Goal: Transaction & Acquisition: Purchase product/service

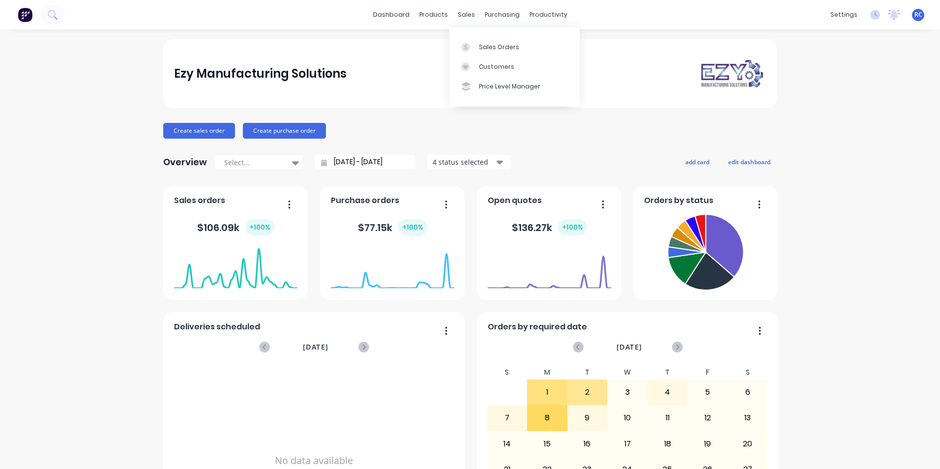
drag, startPoint x: 467, startPoint y: 19, endPoint x: 479, endPoint y: 36, distance: 21.1
click at [467, 19] on div "sales" at bounding box center [466, 14] width 27 height 15
click at [489, 53] on link "Sales Orders" at bounding box center [514, 47] width 130 height 20
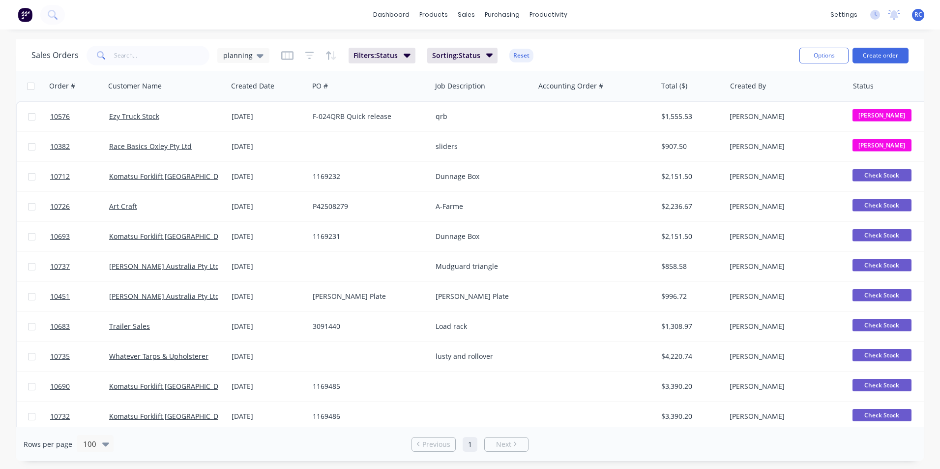
click at [247, 55] on span "planning" at bounding box center [237, 55] width 29 height 10
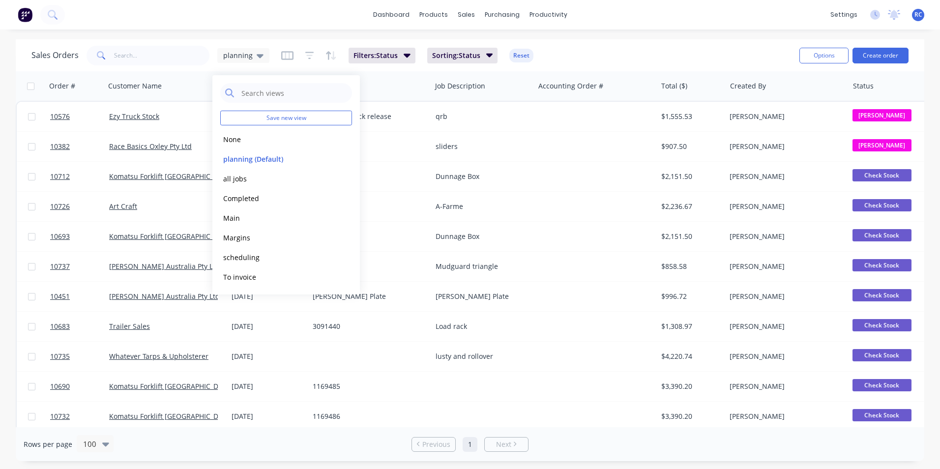
click at [254, 140] on button "None" at bounding box center [276, 139] width 112 height 11
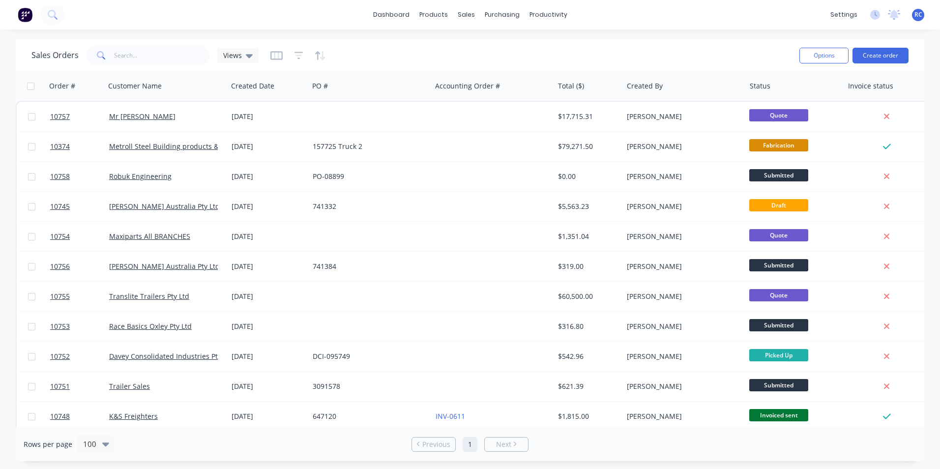
click at [139, 112] on div "Mr [PERSON_NAME]" at bounding box center [163, 117] width 109 height 10
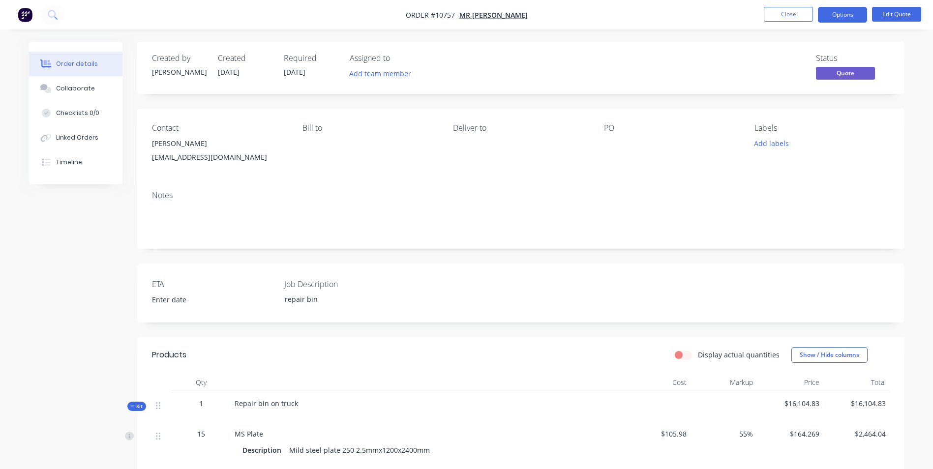
drag, startPoint x: 281, startPoint y: 126, endPoint x: 268, endPoint y: 122, distance: 13.8
click at [281, 126] on div "Contact" at bounding box center [219, 127] width 135 height 9
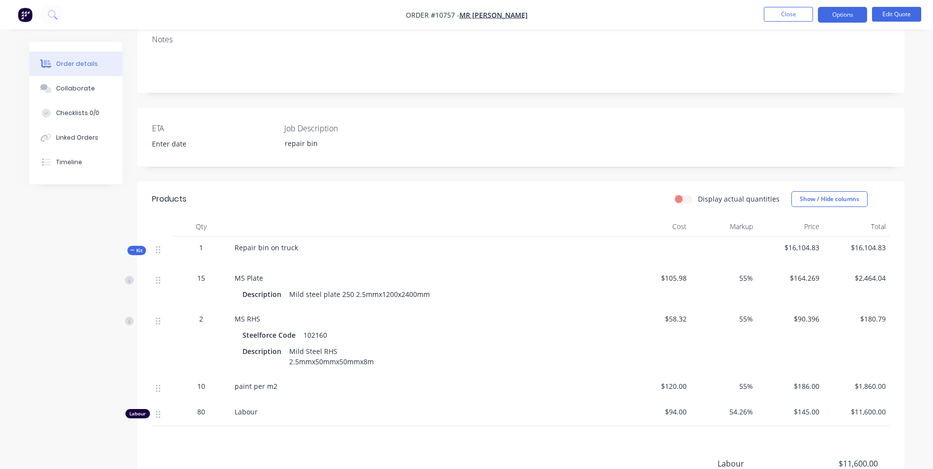
scroll to position [246, 0]
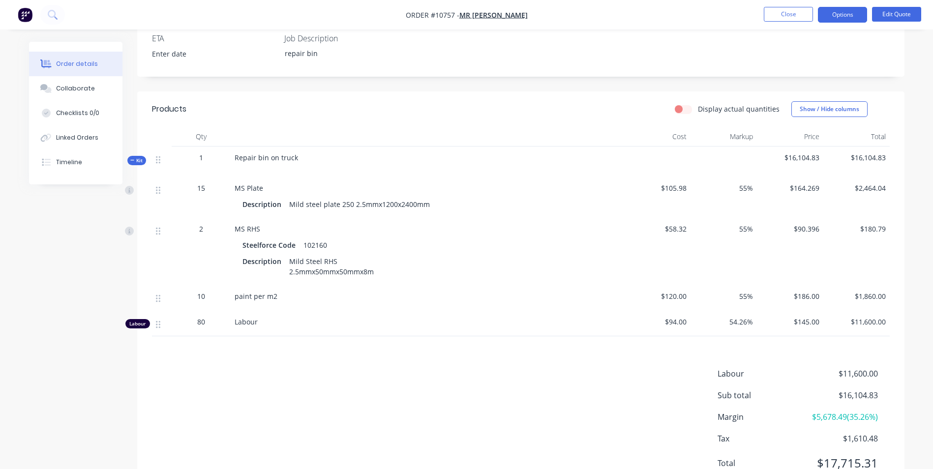
click at [204, 321] on span "80" at bounding box center [201, 322] width 8 height 10
click at [898, 14] on button "Edit Quote" at bounding box center [896, 14] width 49 height 15
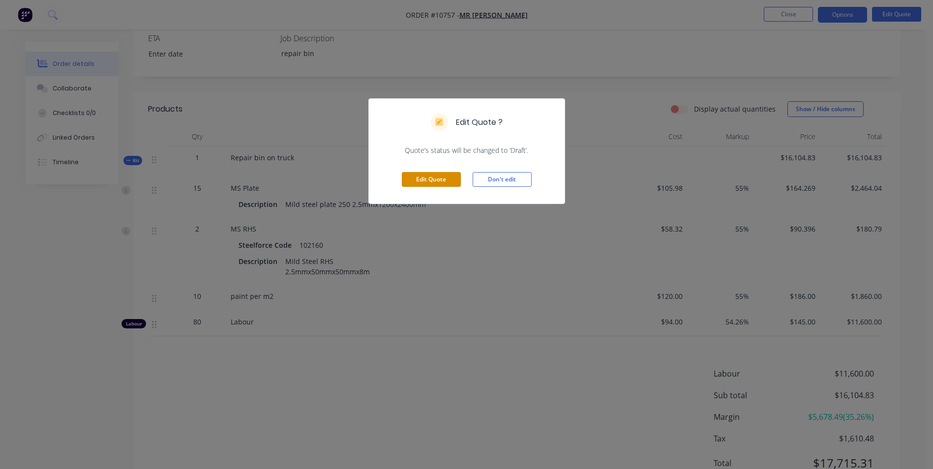
click at [447, 175] on button "Edit Quote" at bounding box center [431, 179] width 59 height 15
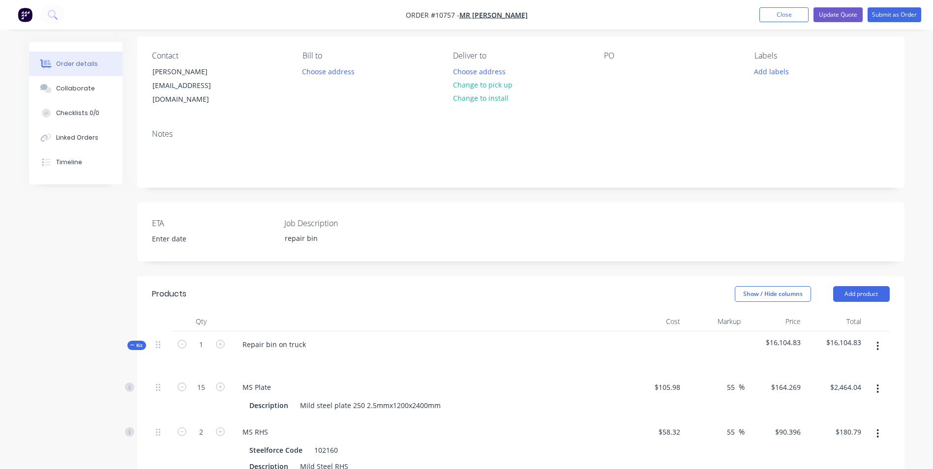
scroll to position [295, 0]
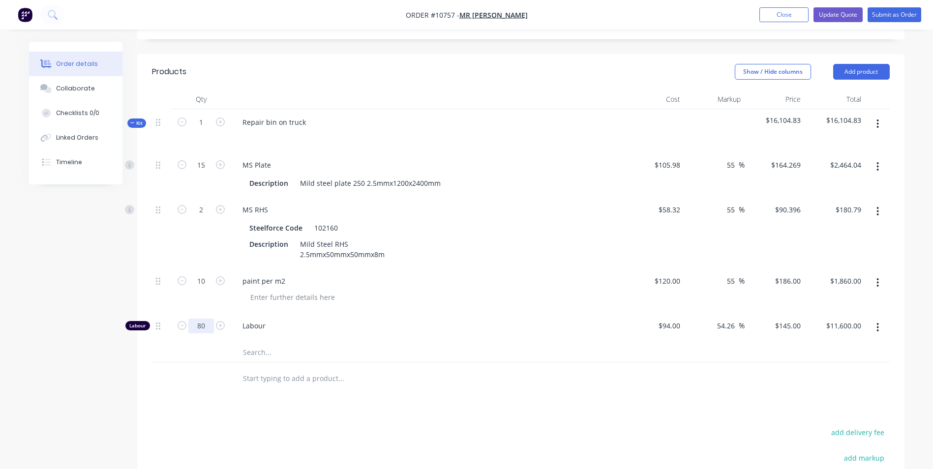
click at [200, 319] on input "80" at bounding box center [201, 326] width 26 height 15
type input "60"
type input "$8,700.00"
click at [333, 342] on input "text" at bounding box center [340, 352] width 197 height 20
click at [206, 319] on input "60" at bounding box center [201, 326] width 26 height 15
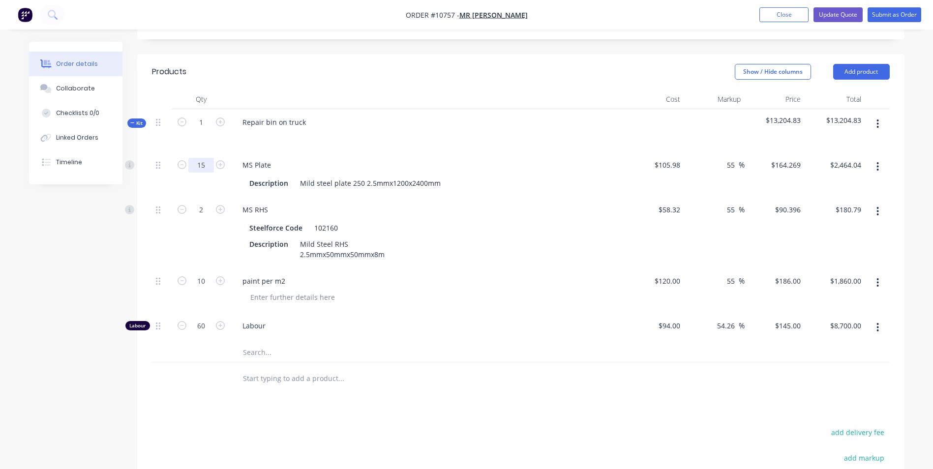
click at [203, 158] on input "15" at bounding box center [201, 165] width 26 height 15
type input "8"
type input "$1,314.15"
click at [200, 320] on input "60" at bounding box center [201, 326] width 26 height 15
type input "40"
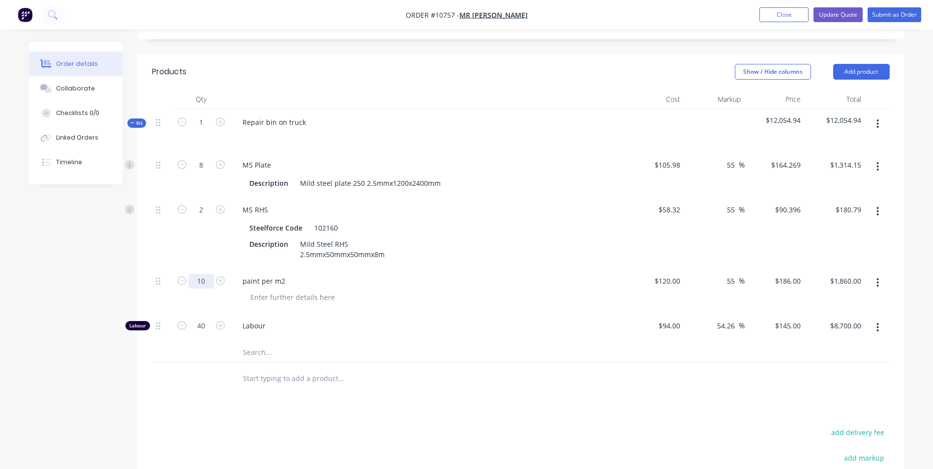
type input "$5,800.00"
click at [204, 274] on input "10" at bounding box center [201, 281] width 26 height 15
type input "5"
type input "$930.00"
click at [353, 321] on div "Labour" at bounding box center [427, 328] width 393 height 30
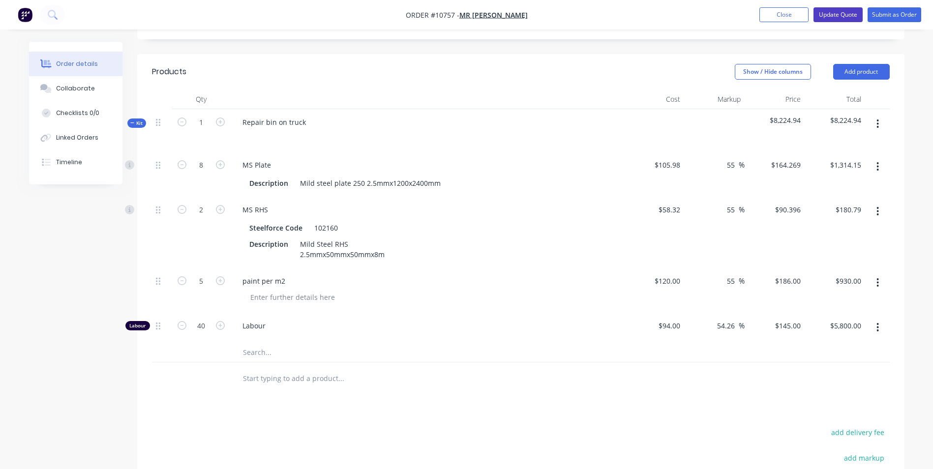
click at [841, 18] on button "Update Quote" at bounding box center [837, 14] width 49 height 15
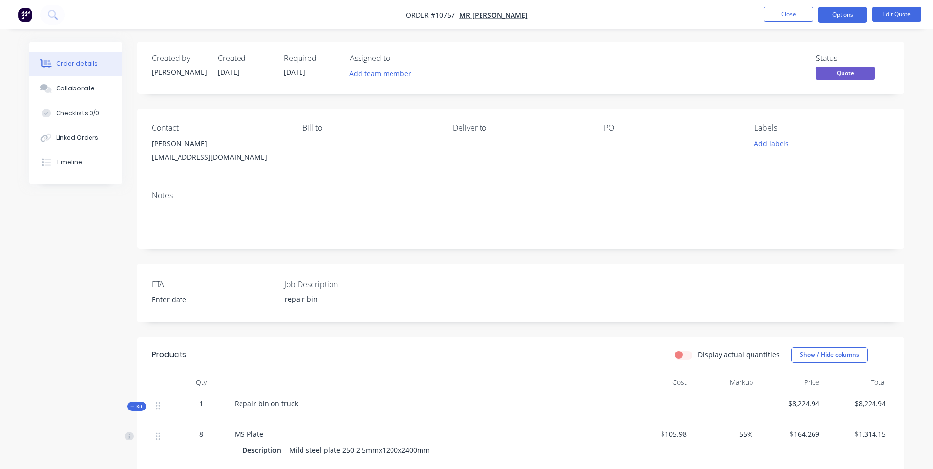
click at [841, 18] on button "Options" at bounding box center [842, 15] width 49 height 16
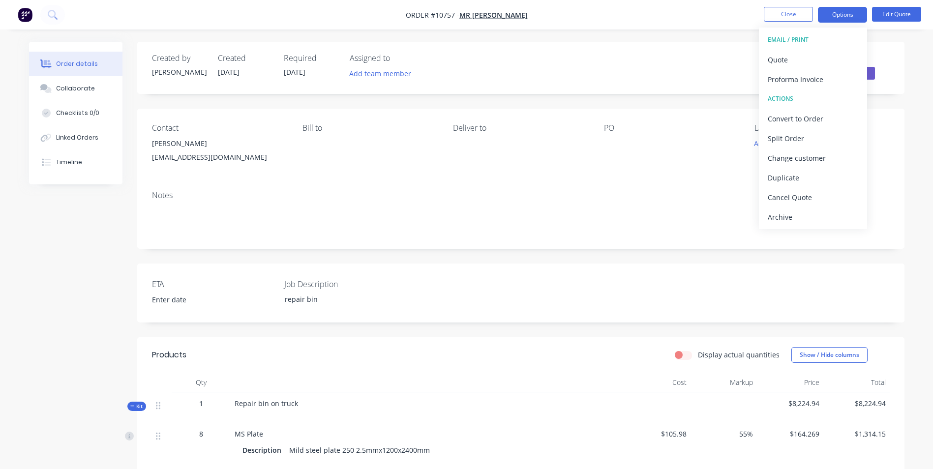
click at [808, 63] on div "Quote" at bounding box center [812, 60] width 90 height 14
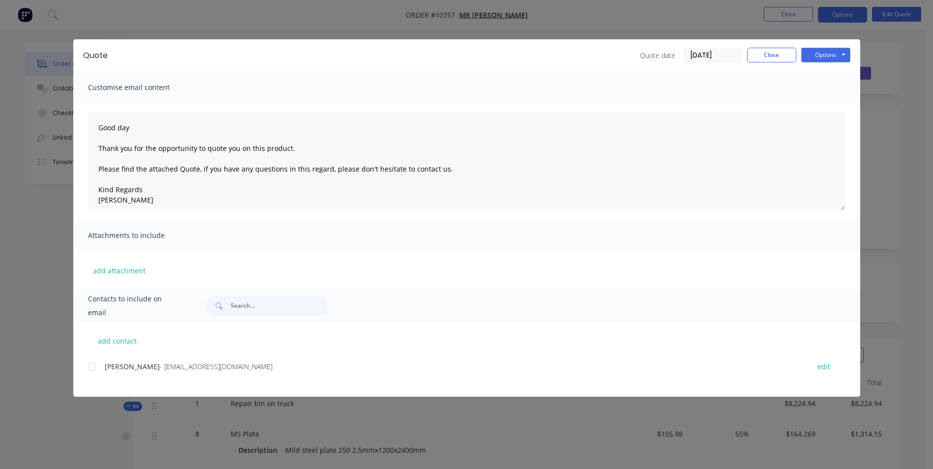
click at [92, 369] on div at bounding box center [92, 367] width 20 height 20
click at [828, 59] on button "Options" at bounding box center [825, 55] width 49 height 15
drag, startPoint x: 835, startPoint y: 109, endPoint x: 274, endPoint y: 128, distance: 561.3
click at [327, 119] on div "Quote Quote date [DATE] Close Options Preview Print Email Customise email conte…" at bounding box center [466, 217] width 787 height 357
click at [812, 54] on button "Options" at bounding box center [825, 55] width 49 height 15
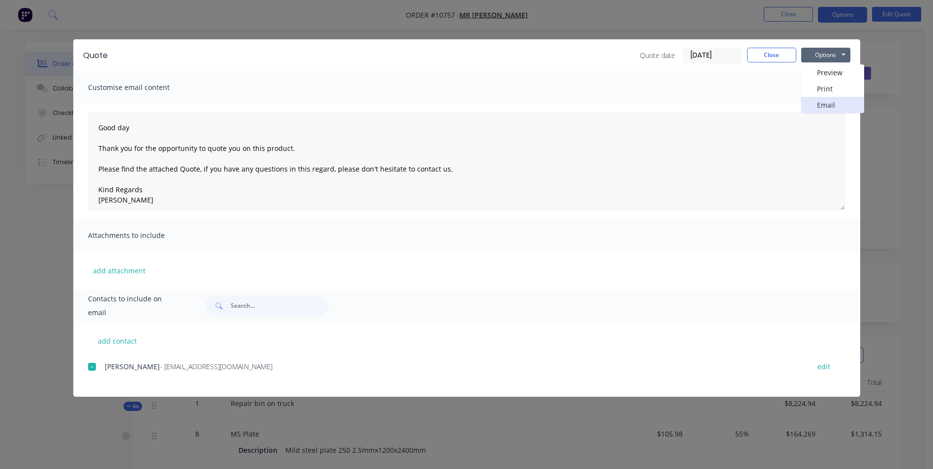
click at [829, 103] on button "Email" at bounding box center [832, 105] width 63 height 16
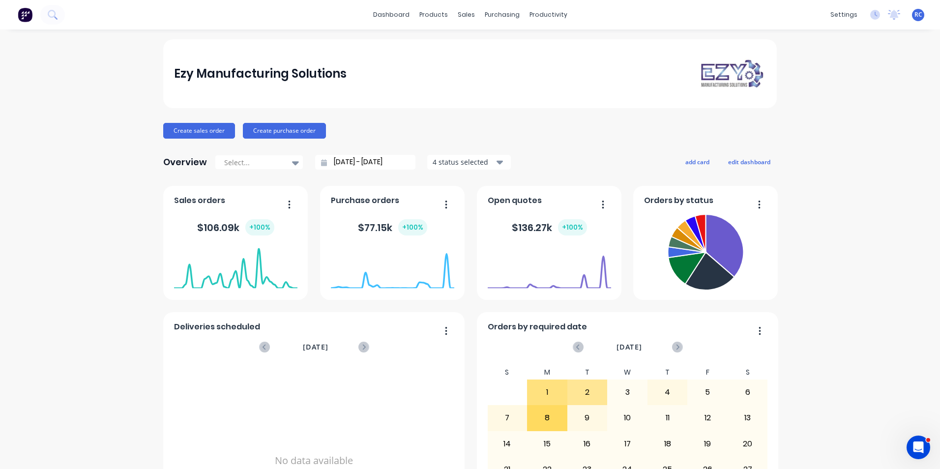
click at [126, 168] on div "Ezy Manufacturing Solutions Create sales order Create purchase order Overview S…" at bounding box center [470, 295] width 940 height 513
click at [193, 129] on button "Create sales order" at bounding box center [199, 131] width 72 height 16
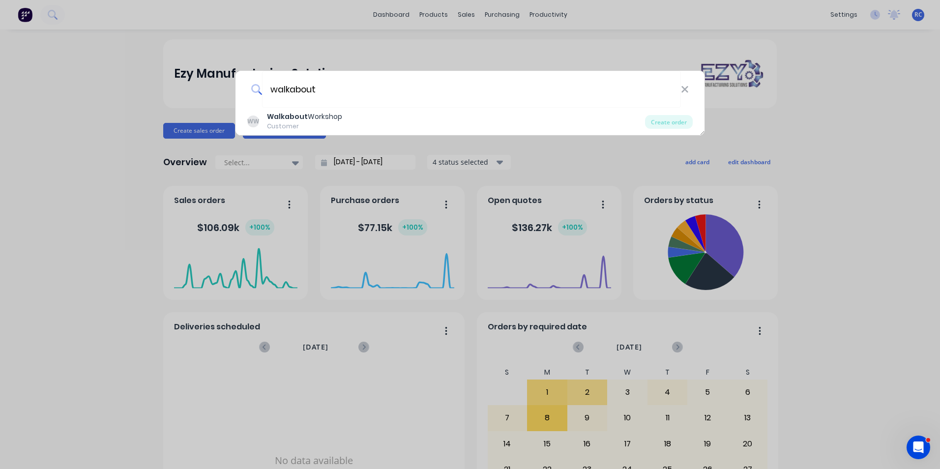
type input "walkabout"
click at [317, 121] on div "Walkabout Workshop" at bounding box center [304, 117] width 75 height 10
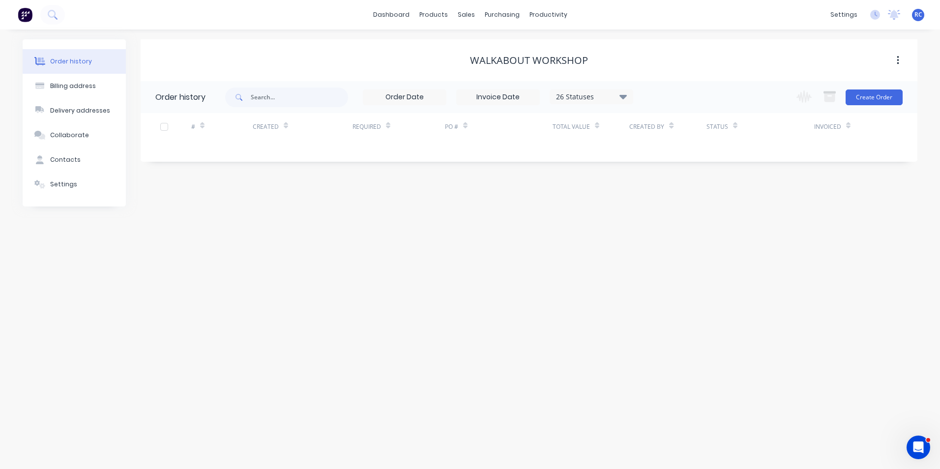
click at [877, 101] on button "Create Order" at bounding box center [874, 97] width 57 height 16
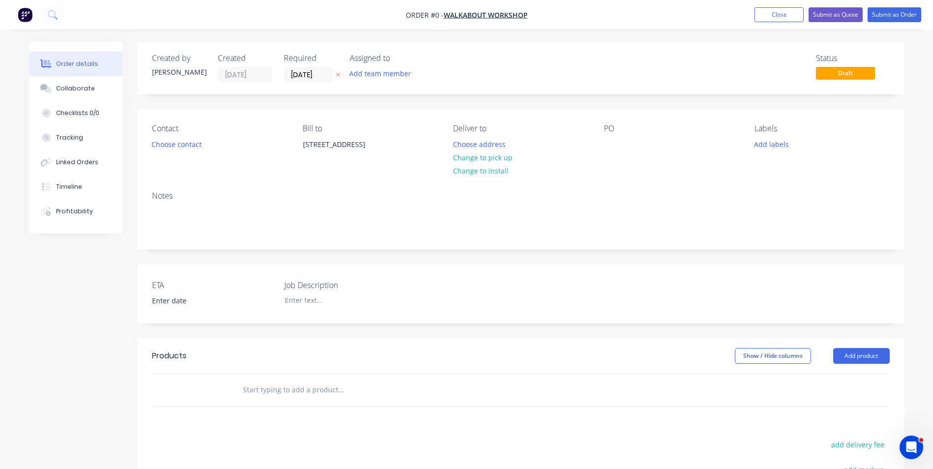
click at [160, 151] on div "Contact Choose contact" at bounding box center [219, 146] width 135 height 45
click at [173, 144] on button "Choose contact" at bounding box center [176, 143] width 60 height 13
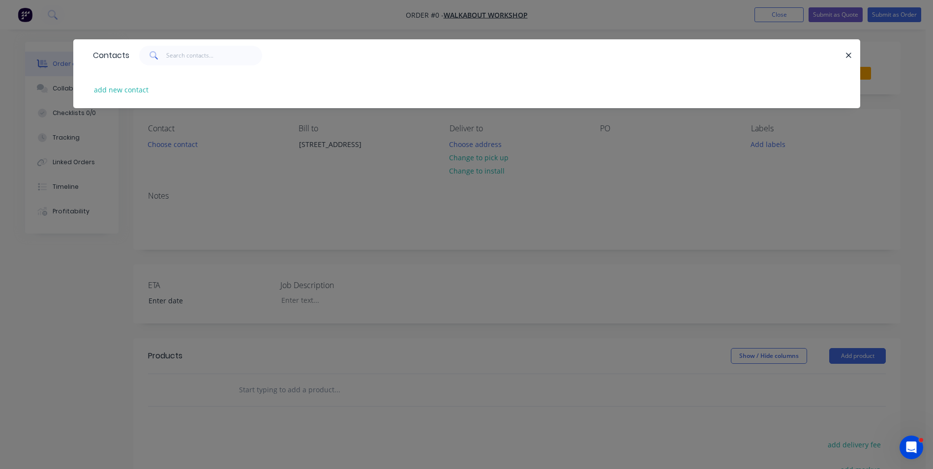
click at [125, 87] on button "add new contact" at bounding box center [121, 89] width 65 height 13
select select "AU"
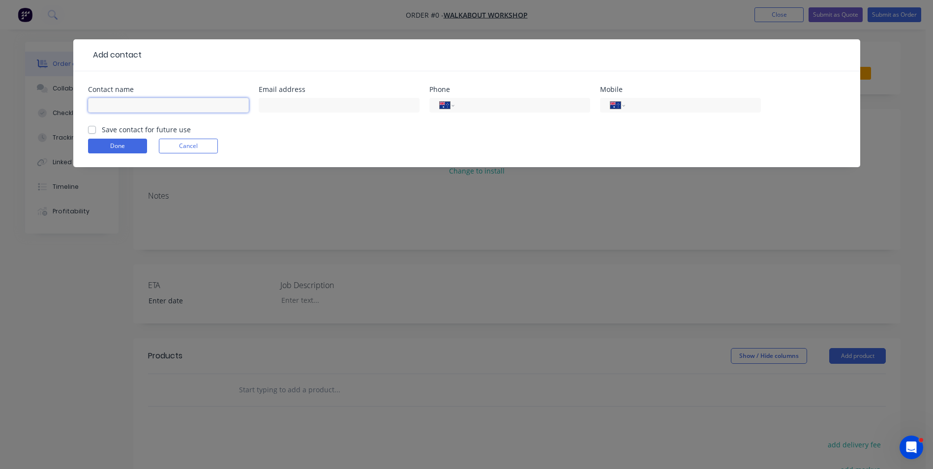
click at [121, 109] on input "text" at bounding box center [168, 105] width 161 height 15
type input "Guy Saunders"
click at [313, 99] on input "text" at bounding box center [339, 105] width 161 height 15
click at [309, 106] on input "text" at bounding box center [339, 105] width 161 height 15
paste input "Guy Saunders <walkaboutworkshop@outlook.com>"
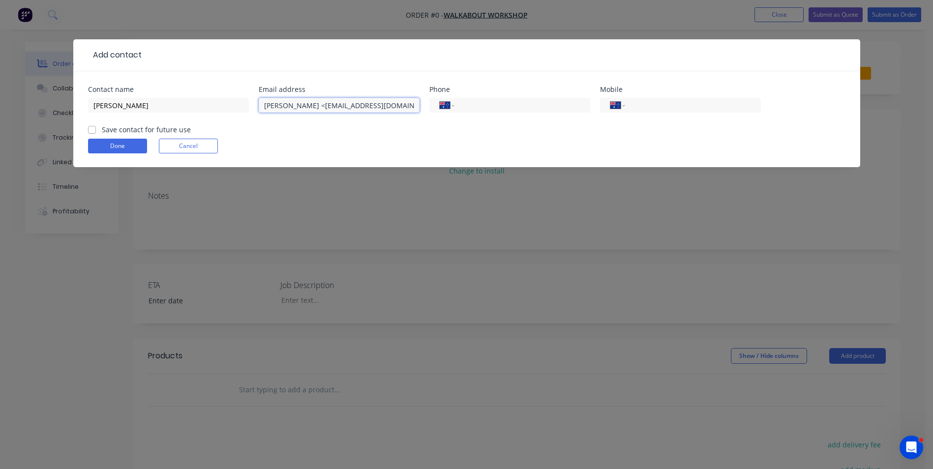
drag, startPoint x: 298, startPoint y: 105, endPoint x: 192, endPoint y: 108, distance: 106.2
click at [194, 108] on div "Contact name Guy Saunders Email address Guy Saunders <walkaboutworkshop@outlook…" at bounding box center [466, 105] width 757 height 38
click at [377, 106] on input "walkaboutworkshop@outlook.com>" at bounding box center [339, 105] width 161 height 15
type input "walkaboutworkshop@outlook.com"
click at [525, 103] on input "tel" at bounding box center [520, 105] width 118 height 11
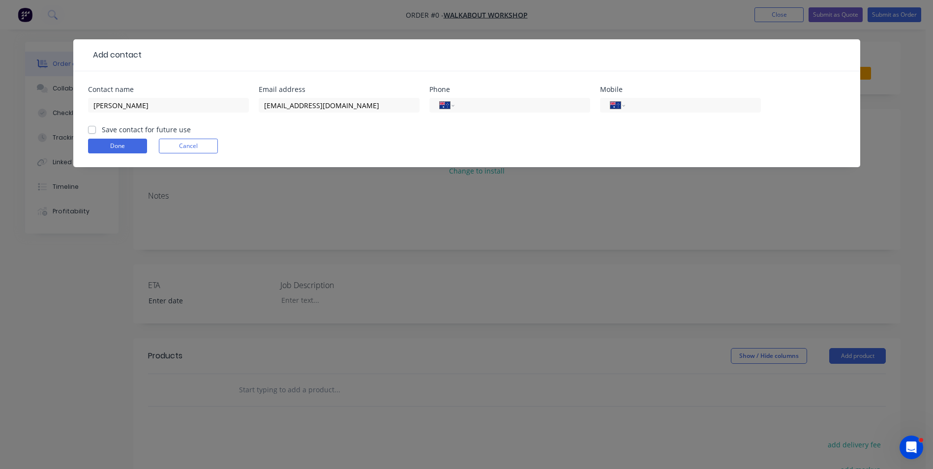
click at [648, 110] on input "tel" at bounding box center [691, 105] width 118 height 11
type input "0448 886 392"
click at [102, 131] on label "Save contact for future use" at bounding box center [146, 129] width 89 height 10
click at [96, 131] on input "Save contact for future use" at bounding box center [92, 128] width 8 height 9
checkbox input "true"
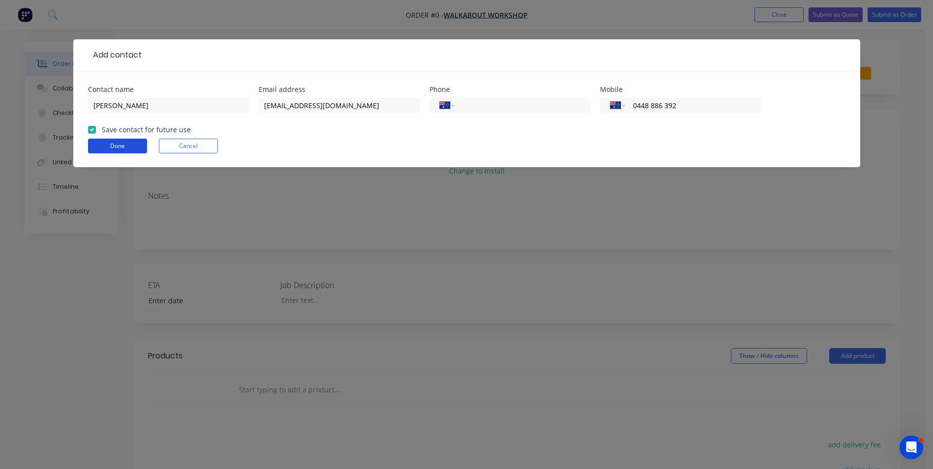
click at [109, 145] on button "Done" at bounding box center [117, 146] width 59 height 15
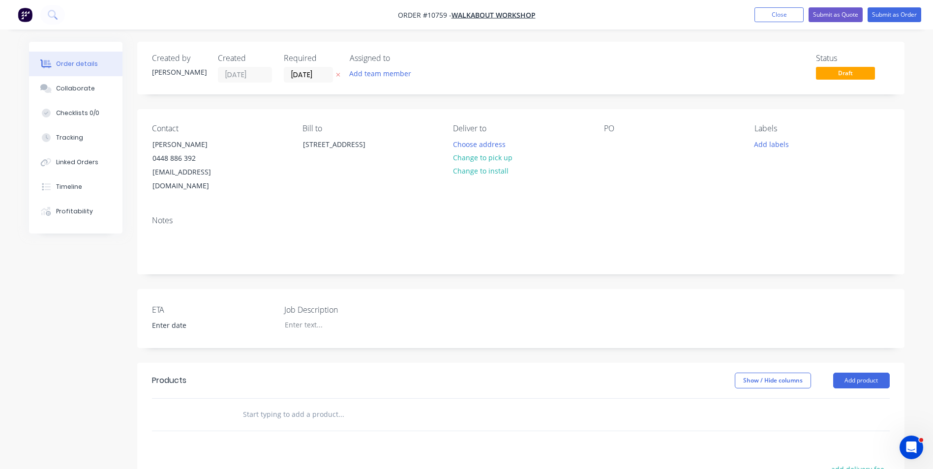
click at [275, 405] on input "text" at bounding box center [340, 415] width 197 height 20
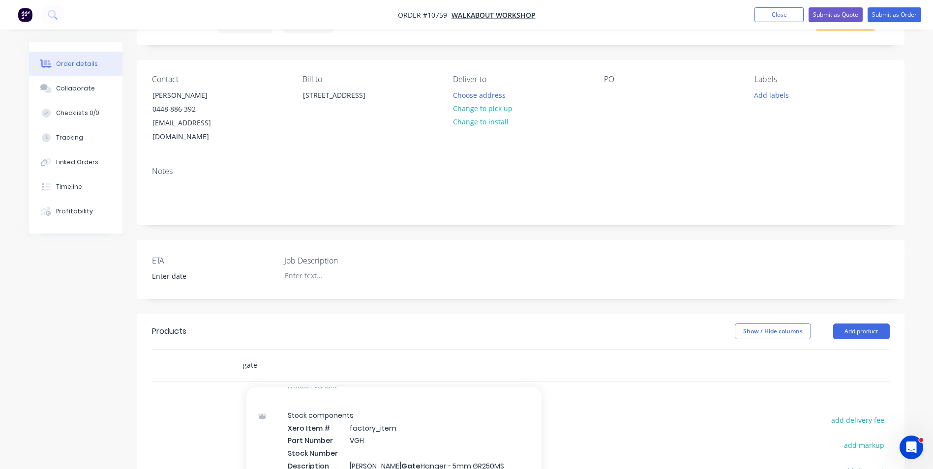
scroll to position [98, 0]
drag, startPoint x: 257, startPoint y: 352, endPoint x: 236, endPoint y: 352, distance: 21.1
click at [236, 355] on div "gate Add gate to order Materials 1 Xero Item # factory_item Product Code GAT270…" at bounding box center [382, 365] width 295 height 20
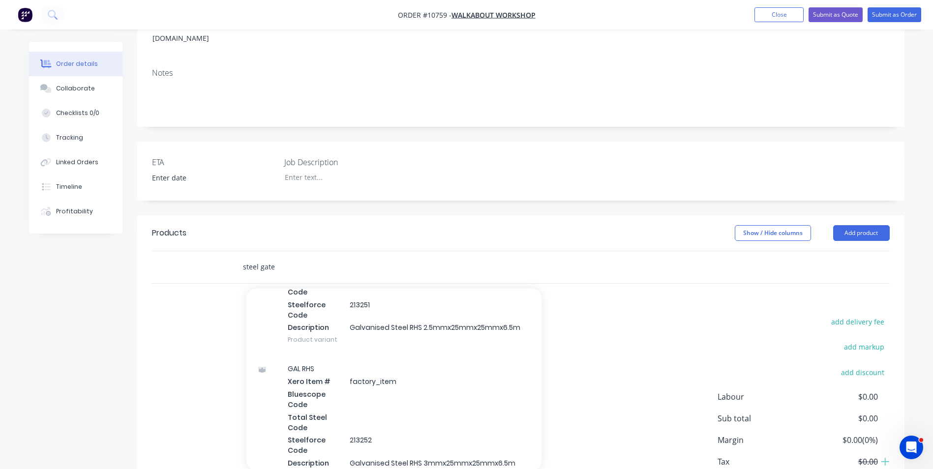
scroll to position [885, 0]
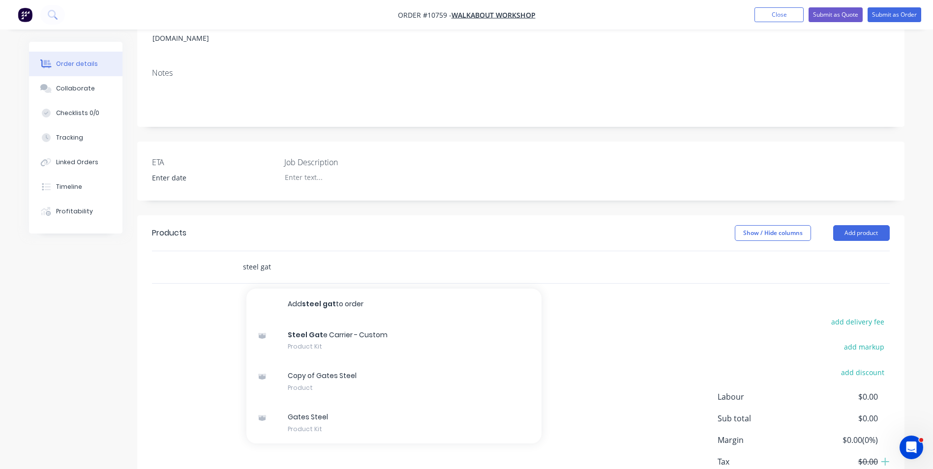
type input "steel gat"
click at [335, 415] on div "Gates Steel Product Kit" at bounding box center [393, 422] width 295 height 41
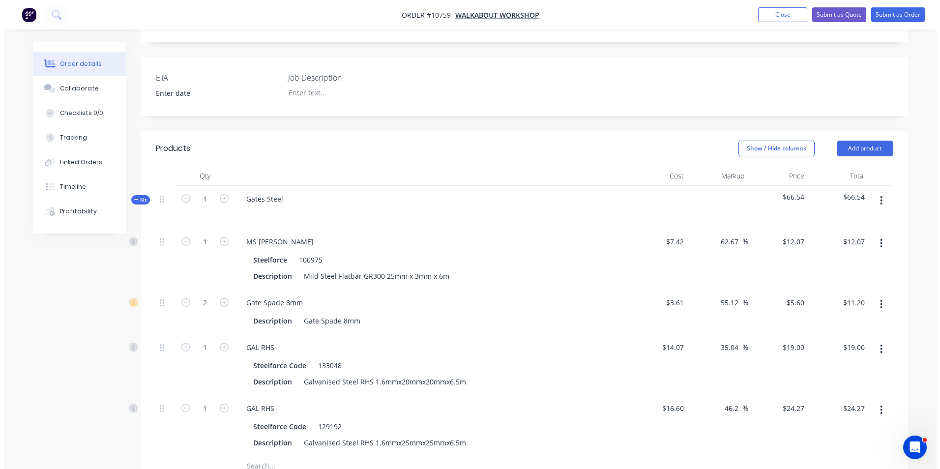
scroll to position [344, 0]
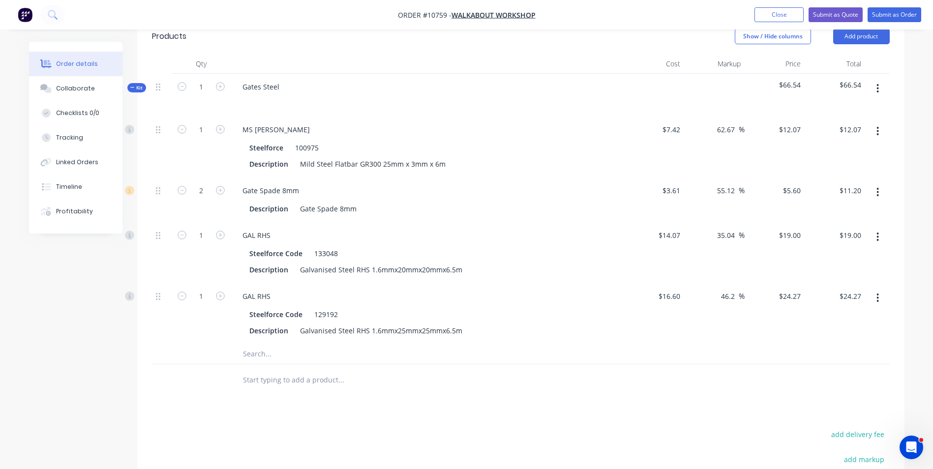
click at [875, 80] on button "button" at bounding box center [877, 89] width 23 height 18
click at [843, 107] on div "Add product to kit" at bounding box center [843, 114] width 76 height 14
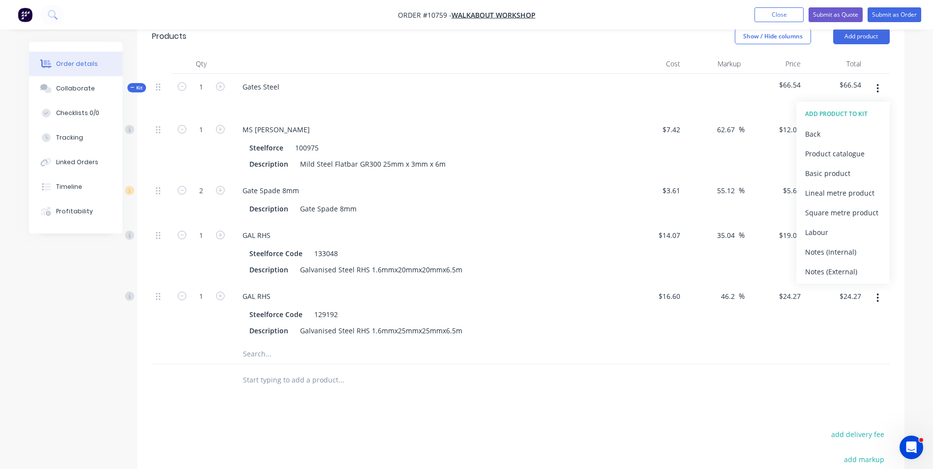
click at [824, 225] on div "Labour" at bounding box center [843, 232] width 76 height 14
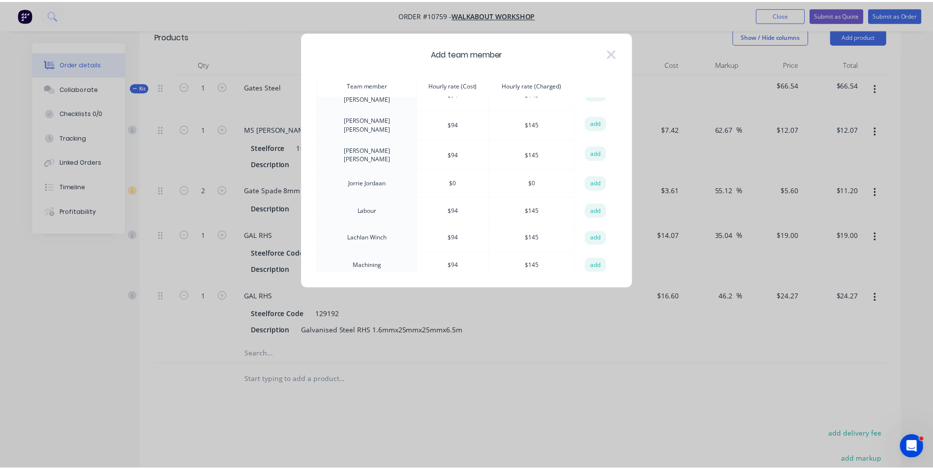
scroll to position [338, 0]
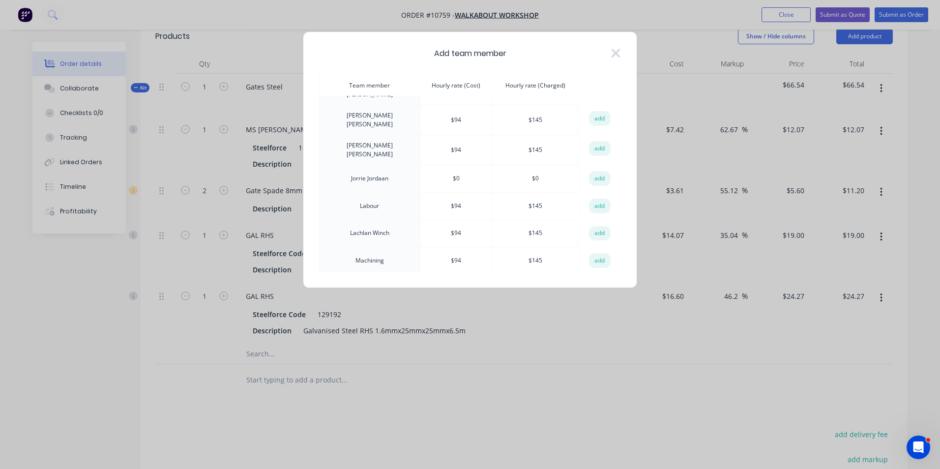
drag, startPoint x: 373, startPoint y: 191, endPoint x: 433, endPoint y: 193, distance: 60.0
click at [373, 192] on td "Labour" at bounding box center [370, 206] width 101 height 28
click at [606, 199] on button "add" at bounding box center [600, 206] width 22 height 15
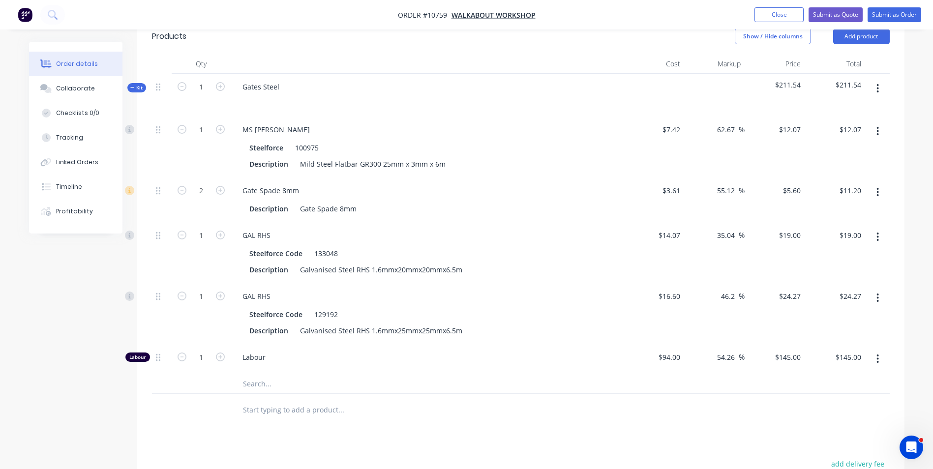
click at [221, 353] on icon "button" at bounding box center [220, 357] width 9 height 9
type input "2"
type input "$290.00"
click at [205, 350] on input "2" at bounding box center [201, 357] width 26 height 15
type input "1.5"
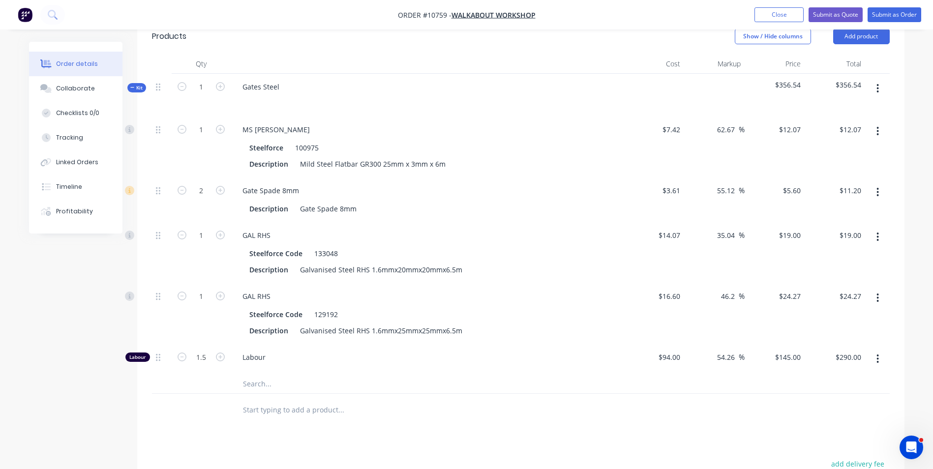
type input "$217.50"
click at [300, 352] on span "Labour" at bounding box center [431, 357] width 378 height 10
click at [203, 350] on input "1.5" at bounding box center [201, 357] width 26 height 15
type input "1.8"
type input "$261.00"
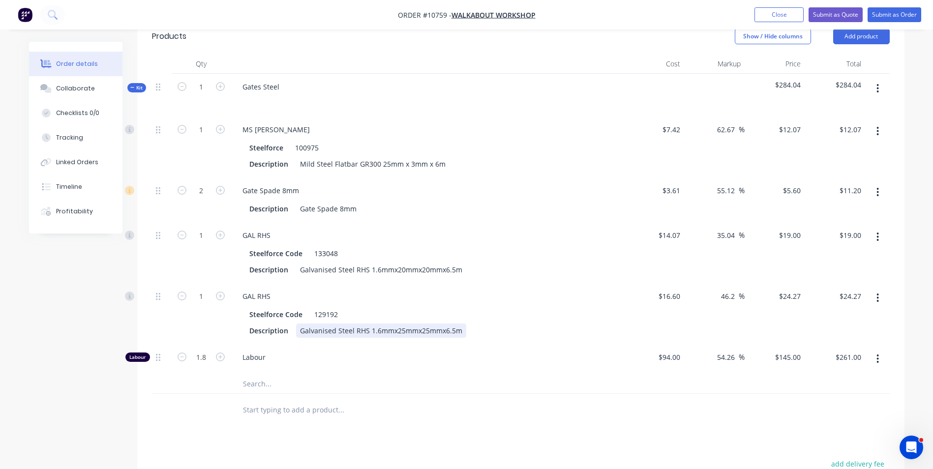
click at [344, 324] on div "Galvanised Steel RHS 1.6mmx25mmx25mmx6.5m" at bounding box center [381, 331] width 170 height 14
click at [206, 350] on input "1.8" at bounding box center [201, 357] width 26 height 15
type input "1.5"
click at [486, 349] on div "Labour" at bounding box center [427, 359] width 393 height 30
click at [848, 350] on input "217.50" at bounding box center [851, 357] width 27 height 14
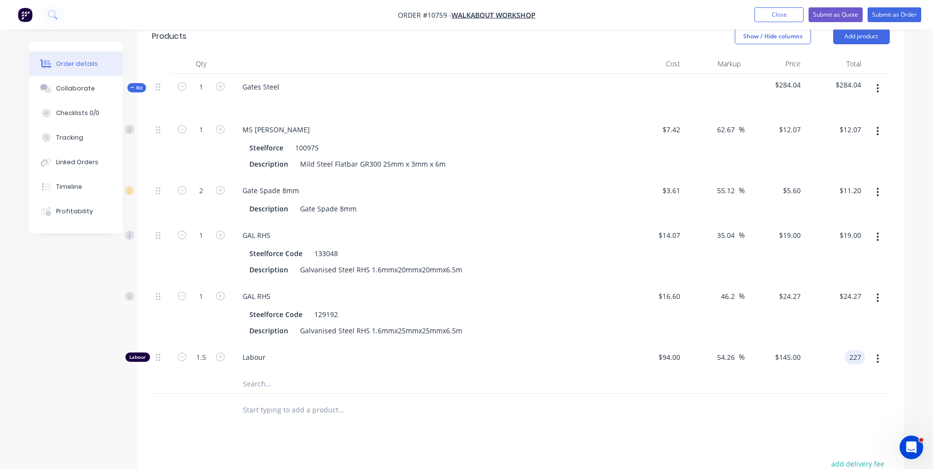
type input "227"
type input "60.99"
type input "$151.3333"
click at [826, 319] on div "$24.27 $24.27" at bounding box center [834, 313] width 60 height 61
click at [851, 350] on input "227.00" at bounding box center [851, 357] width 27 height 14
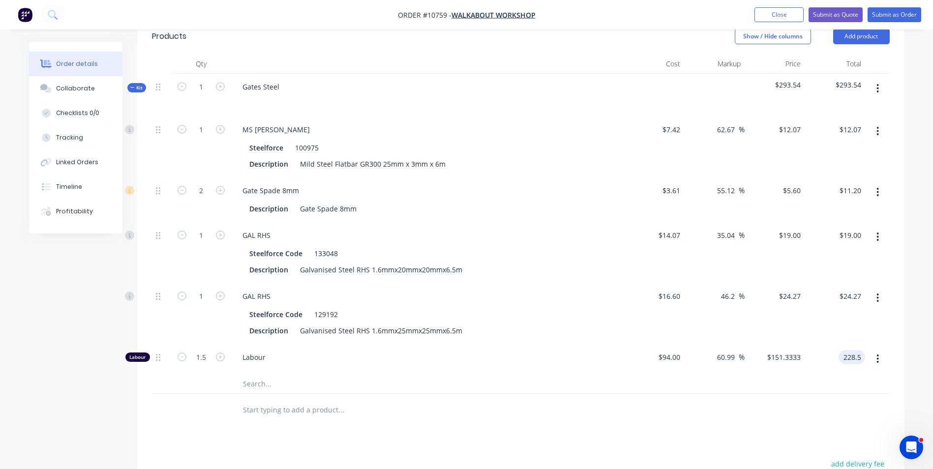
type input "228.5"
type input "62.06"
type input "$152.3333"
click at [840, 298] on div "$24.27 $24.27" at bounding box center [834, 313] width 60 height 61
click at [845, 350] on input "228.50" at bounding box center [849, 357] width 30 height 14
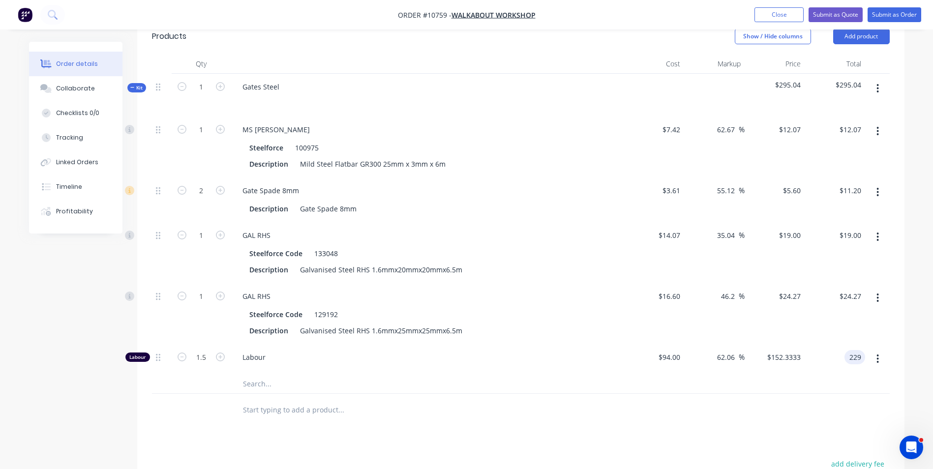
type input "229"
type input "62.41"
type input "$152.6667"
type input "$229.00"
click at [802, 321] on div "$24.27 $24.27" at bounding box center [774, 313] width 60 height 61
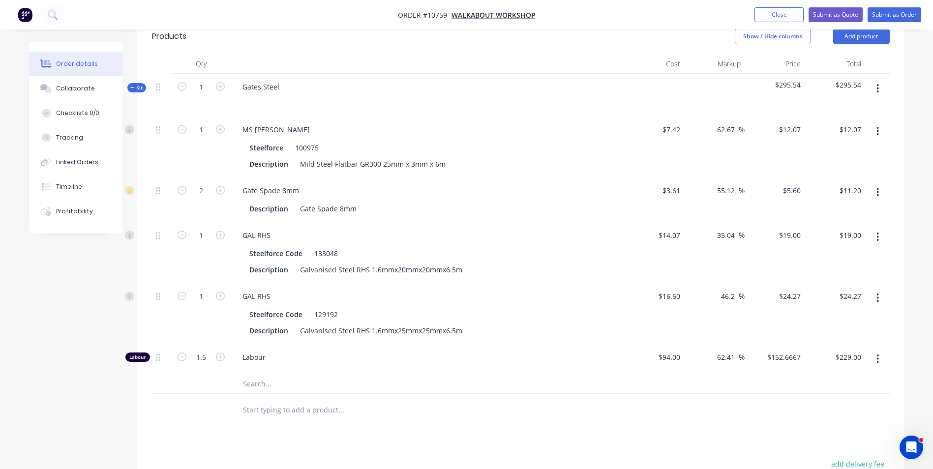
click at [862, 292] on div "$24.27 $24.27" at bounding box center [834, 313] width 60 height 61
click at [857, 289] on input "24.27" at bounding box center [851, 296] width 27 height 14
type input "$24.27"
click at [847, 350] on input "229.00" at bounding box center [851, 357] width 27 height 14
type input "231"
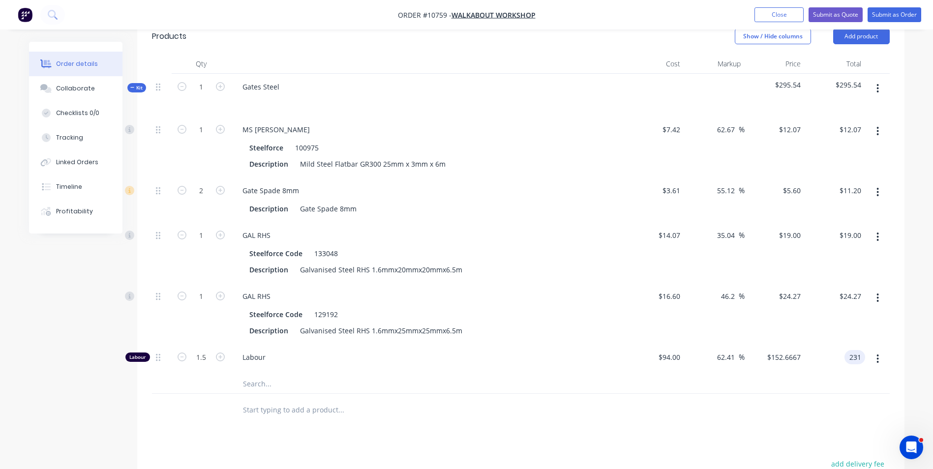
type input "63.83"
type input "$154.00"
click at [840, 297] on div "$24.27 $24.27" at bounding box center [834, 313] width 60 height 61
click at [854, 350] on input "231.00" at bounding box center [851, 357] width 27 height 14
type input "232"
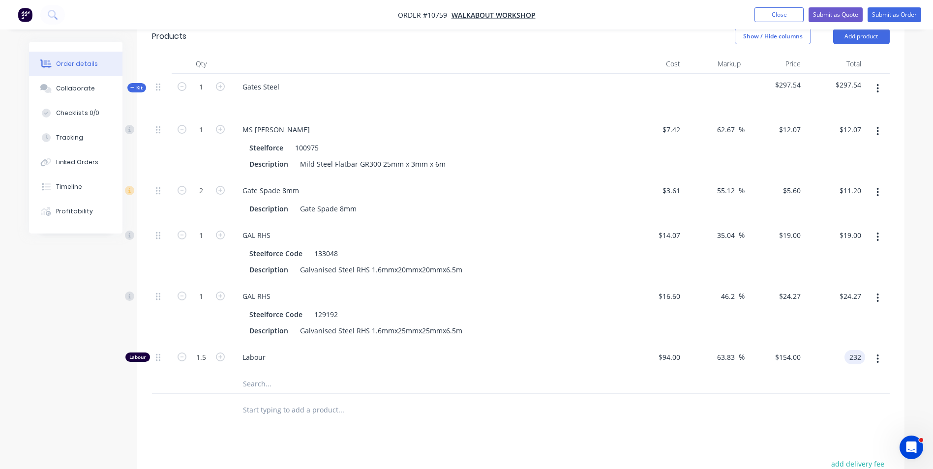
type input "64.54"
type input "$154.6667"
type input "$232.00"
click at [821, 307] on div "$24.27 $24.27" at bounding box center [834, 313] width 60 height 61
click at [841, 13] on button "Submit as Quote" at bounding box center [835, 14] width 54 height 15
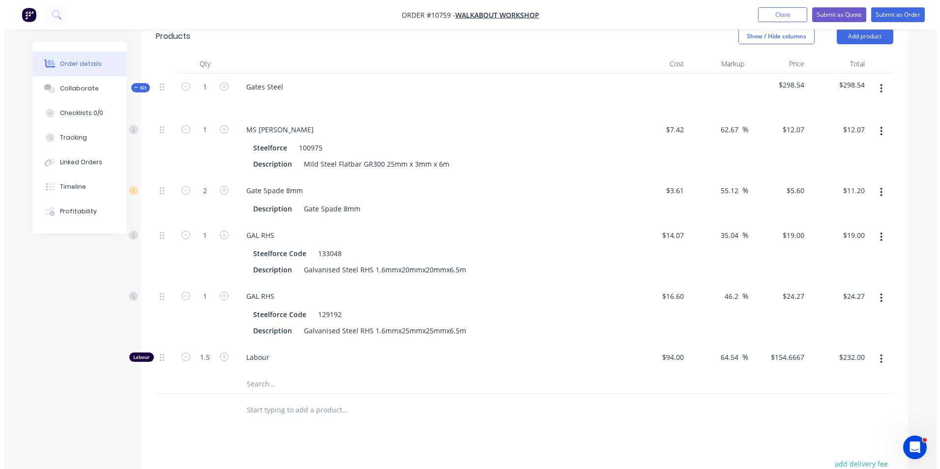
scroll to position [0, 0]
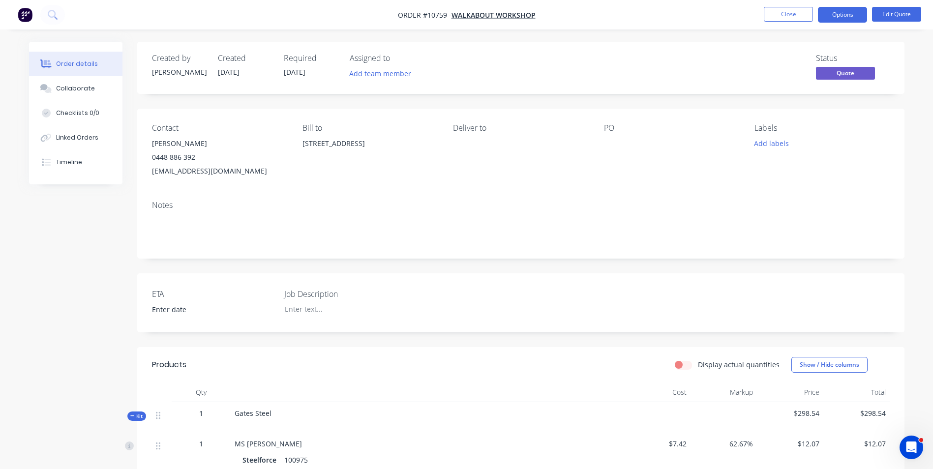
click at [843, 14] on button "Options" at bounding box center [842, 15] width 49 height 16
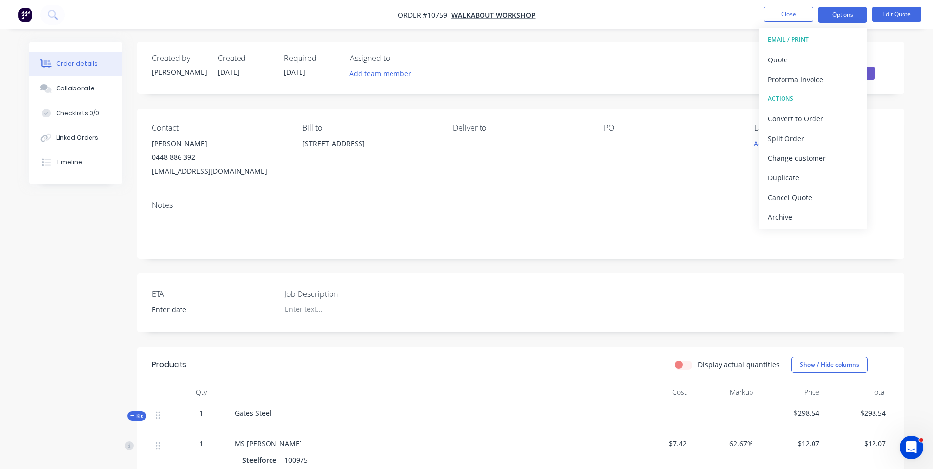
click at [773, 59] on div "Quote" at bounding box center [812, 60] width 90 height 14
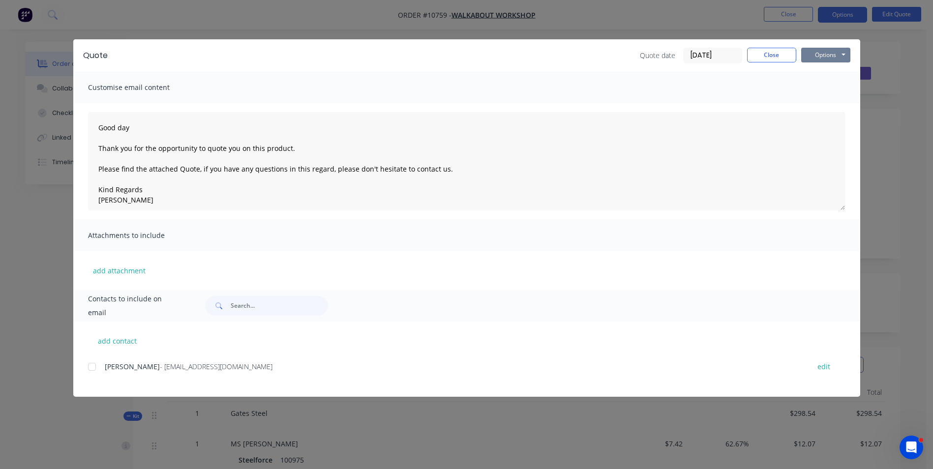
click at [817, 52] on button "Options" at bounding box center [825, 55] width 49 height 15
click at [817, 72] on button "Preview" at bounding box center [832, 72] width 63 height 16
click at [90, 367] on div at bounding box center [92, 367] width 20 height 20
click at [833, 55] on button "Options" at bounding box center [825, 55] width 49 height 15
click at [833, 104] on button "Email" at bounding box center [832, 105] width 63 height 16
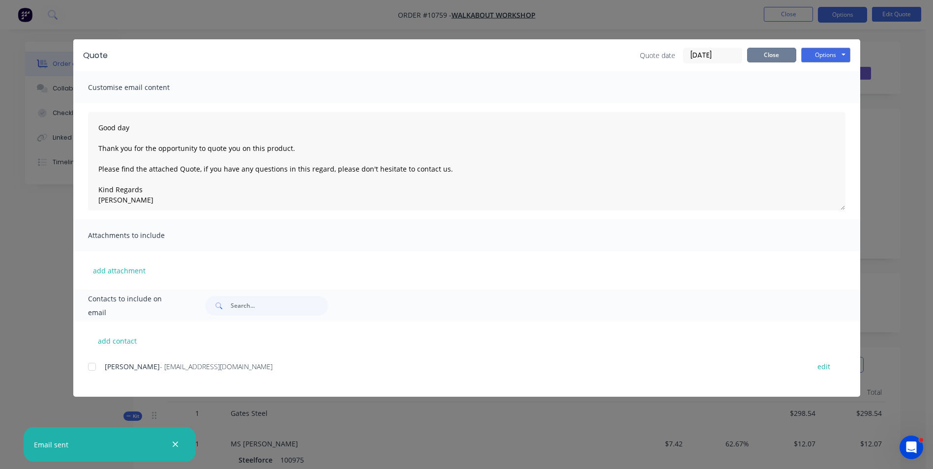
click at [762, 53] on button "Close" at bounding box center [771, 55] width 49 height 15
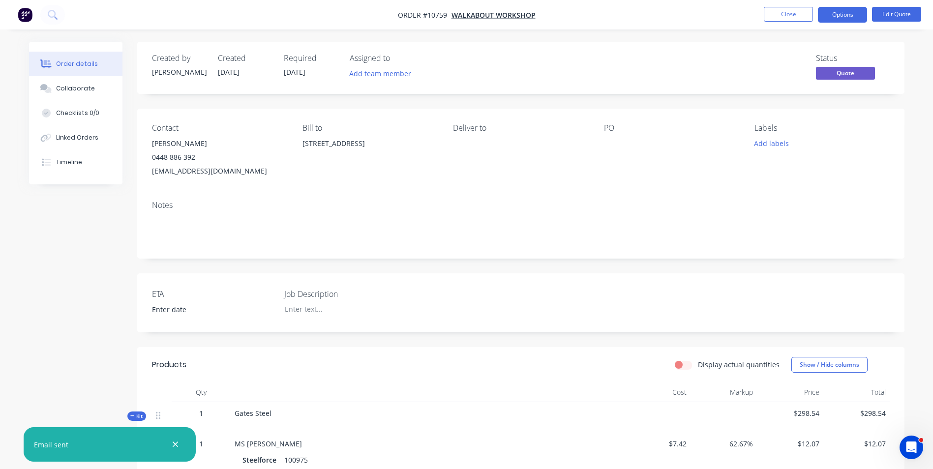
click at [788, 19] on button "Close" at bounding box center [788, 14] width 49 height 15
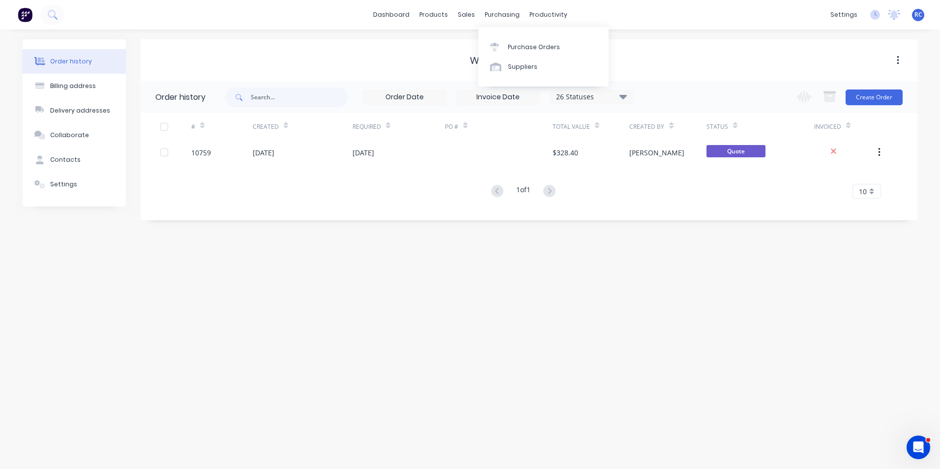
click at [502, 19] on div "purchasing" at bounding box center [502, 14] width 45 height 15
click at [513, 47] on div "Purchase Orders" at bounding box center [534, 47] width 52 height 9
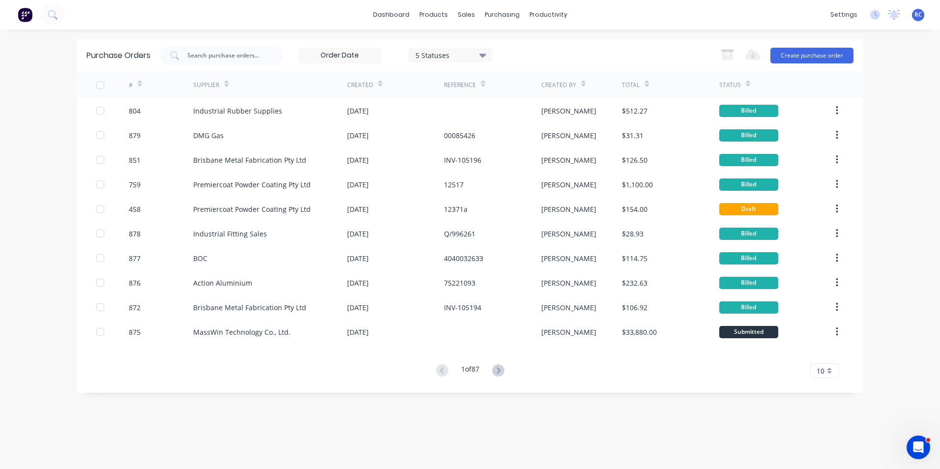
click at [272, 334] on div "MassWin Technology Co., Ltd." at bounding box center [241, 332] width 97 height 10
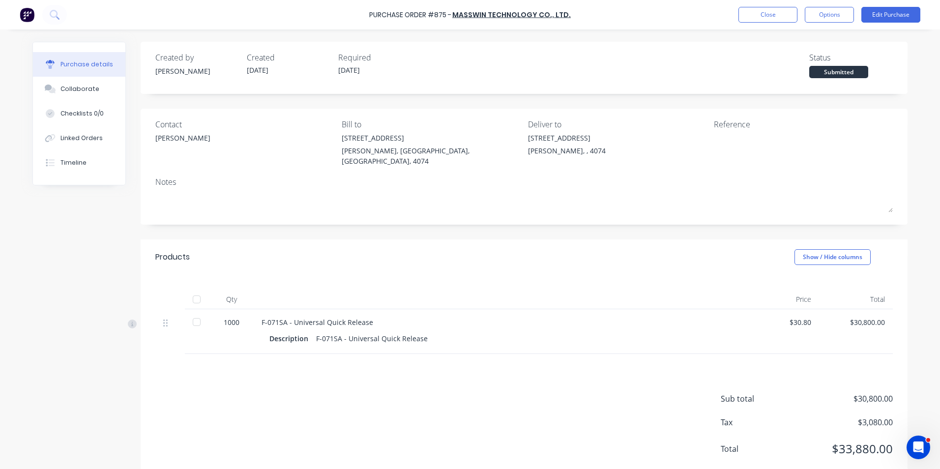
click at [891, 15] on button "Edit Purchase" at bounding box center [890, 15] width 59 height 16
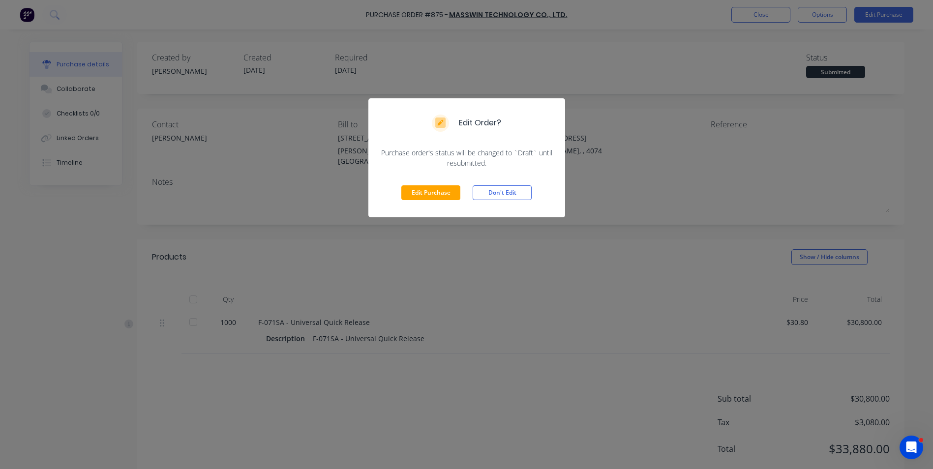
click at [526, 189] on button "Don't Edit" at bounding box center [501, 192] width 59 height 15
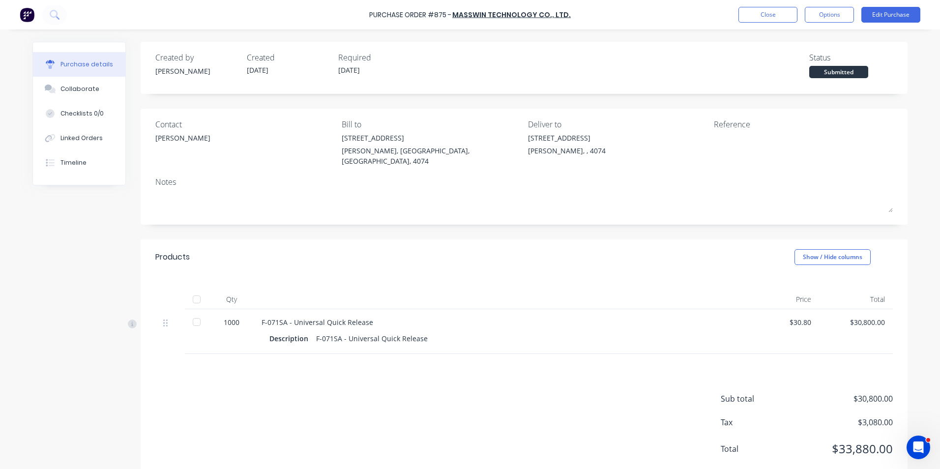
click at [834, 9] on button "Options" at bounding box center [829, 15] width 49 height 16
click at [888, 15] on button "Edit Purchase" at bounding box center [890, 15] width 59 height 16
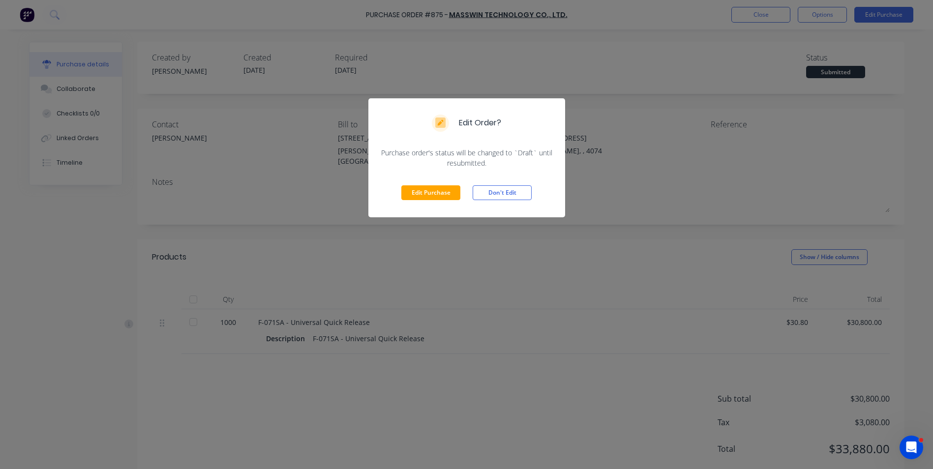
click at [436, 195] on button "Edit Purchase" at bounding box center [430, 192] width 59 height 15
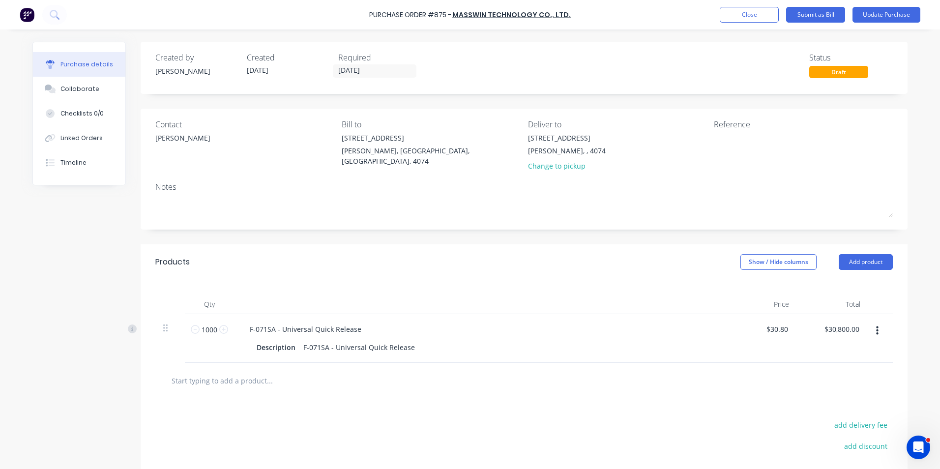
click at [218, 388] on input "text" at bounding box center [269, 381] width 197 height 20
click at [849, 426] on button "add delivery fee" at bounding box center [860, 424] width 64 height 13
click at [873, 429] on button "add delivery fee" at bounding box center [860, 424] width 64 height 13
type input "$30.80"
click at [761, 387] on div at bounding box center [524, 381] width 722 height 20
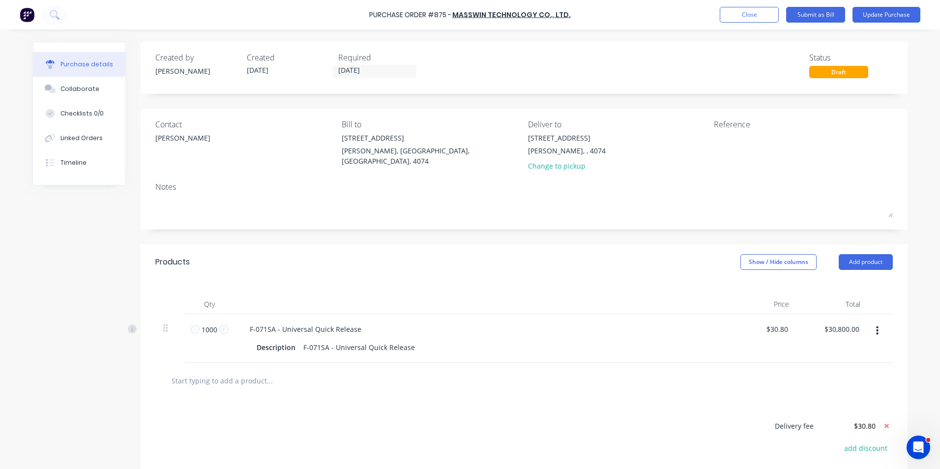
click at [877, 12] on button "Update Purchase" at bounding box center [887, 15] width 68 height 16
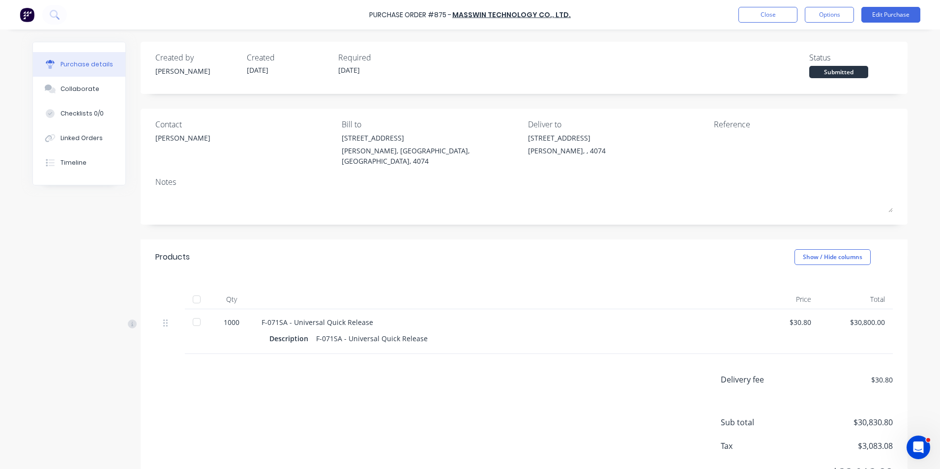
click at [828, 11] on button "Options" at bounding box center [829, 15] width 49 height 16
click at [803, 41] on div "Print / Email" at bounding box center [807, 40] width 76 height 14
click at [796, 62] on div "With pricing" at bounding box center [807, 60] width 76 height 14
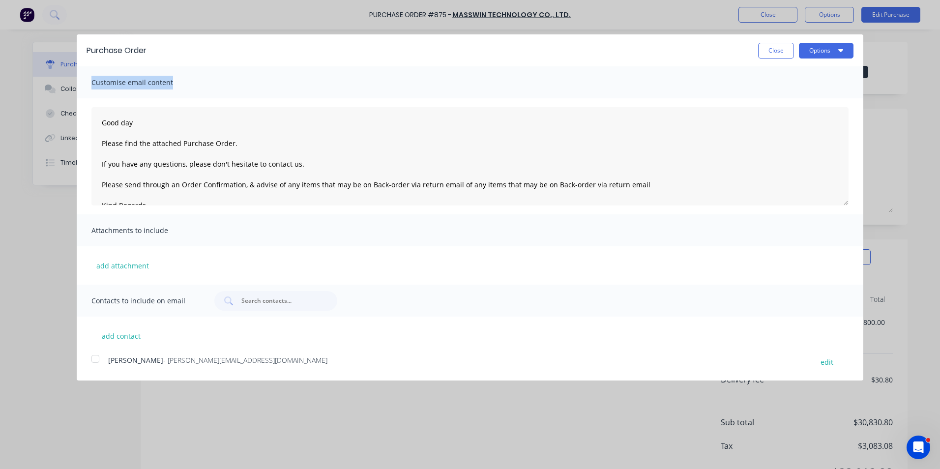
drag, startPoint x: 698, startPoint y: 42, endPoint x: 511, endPoint y: 125, distance: 203.8
click at [422, 142] on div "Purchase Order Close Options Customise email content Good day Please find the a…" at bounding box center [470, 201] width 787 height 334
click at [782, 50] on button "Close" at bounding box center [776, 51] width 36 height 16
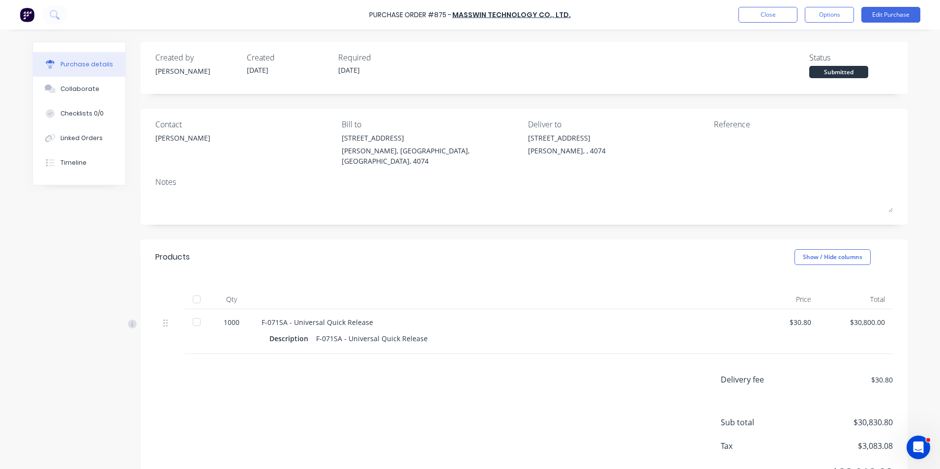
click at [887, 11] on button "Edit Purchase" at bounding box center [890, 15] width 59 height 16
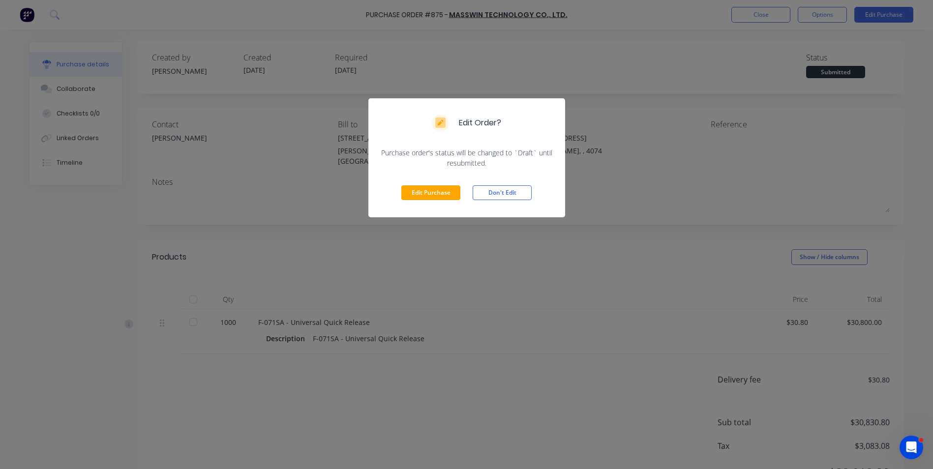
drag, startPoint x: 432, startPoint y: 191, endPoint x: 826, endPoint y: 365, distance: 431.2
click at [432, 191] on button "Edit Purchase" at bounding box center [430, 192] width 59 height 15
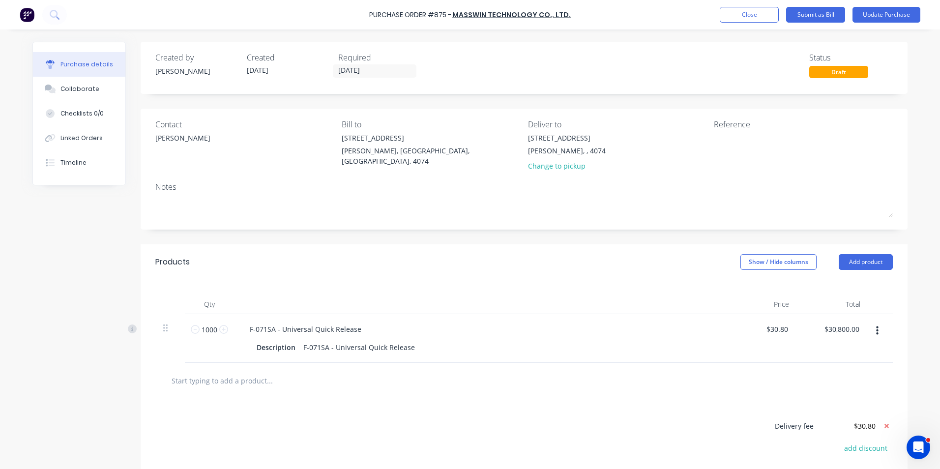
click at [884, 425] on icon at bounding box center [886, 426] width 4 height 4
click at [868, 425] on button "add delivery fee" at bounding box center [860, 424] width 64 height 13
type input "$980.00"
click at [835, 433] on div "Delivery fee $980.00 add discount" at bounding box center [807, 442] width 172 height 48
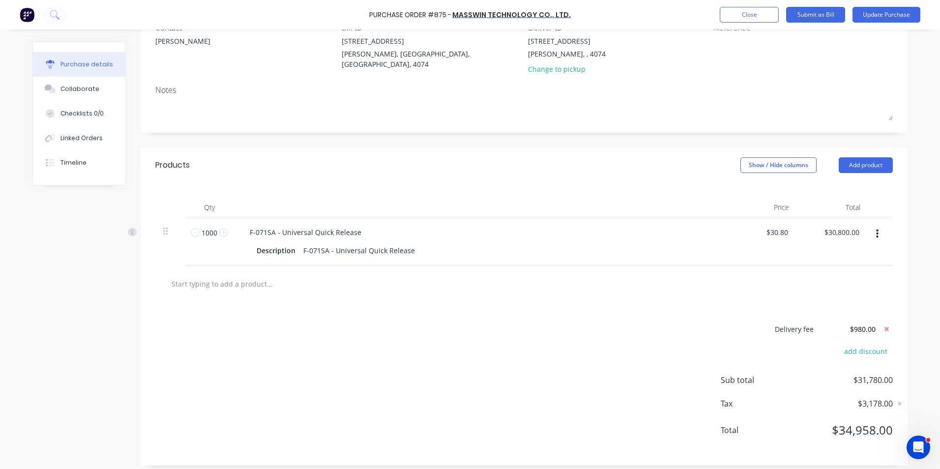
scroll to position [103, 0]
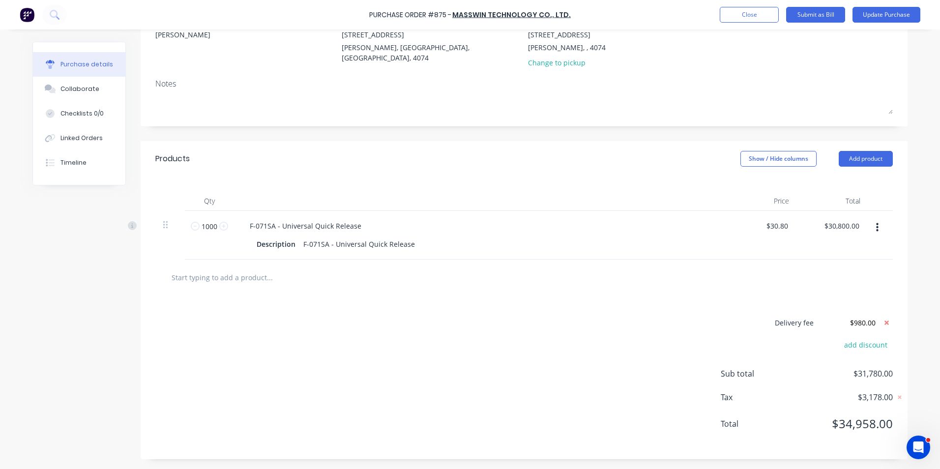
click at [885, 8] on button "Update Purchase" at bounding box center [887, 15] width 68 height 16
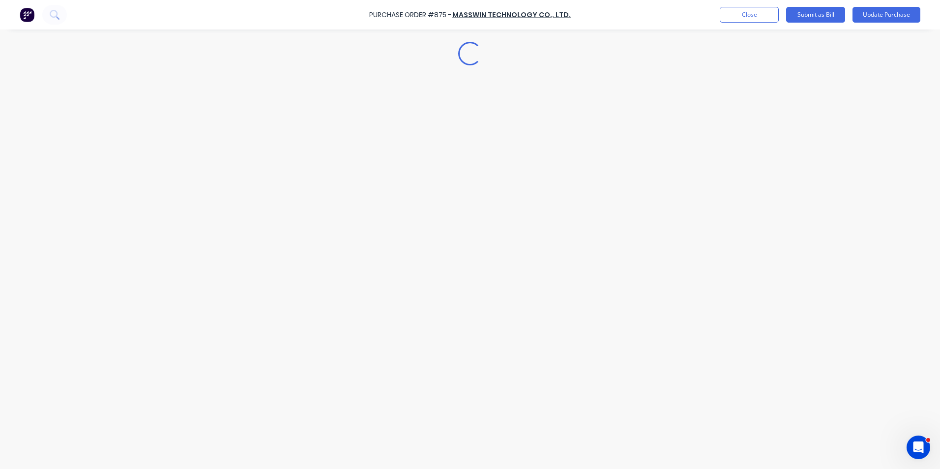
scroll to position [0, 0]
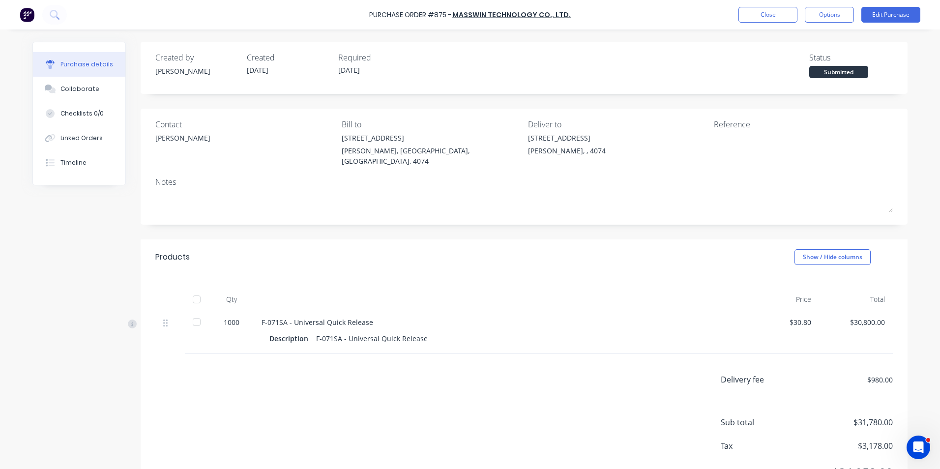
click at [836, 18] on button "Options" at bounding box center [829, 15] width 49 height 16
click at [814, 45] on div "Print / Email" at bounding box center [807, 40] width 76 height 14
click at [805, 66] on div "With pricing" at bounding box center [807, 60] width 76 height 14
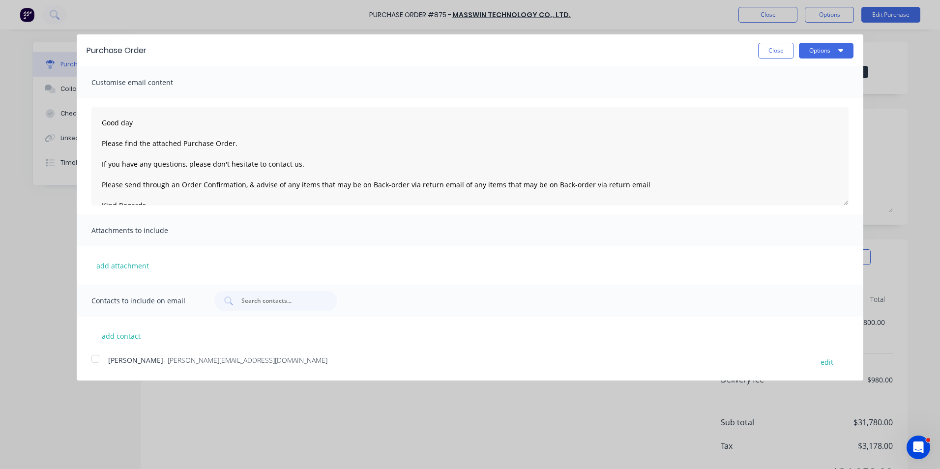
click at [97, 360] on div at bounding box center [96, 359] width 20 height 20
click at [829, 50] on button "Options" at bounding box center [826, 51] width 55 height 16
click at [800, 96] on div "Email" at bounding box center [807, 95] width 76 height 14
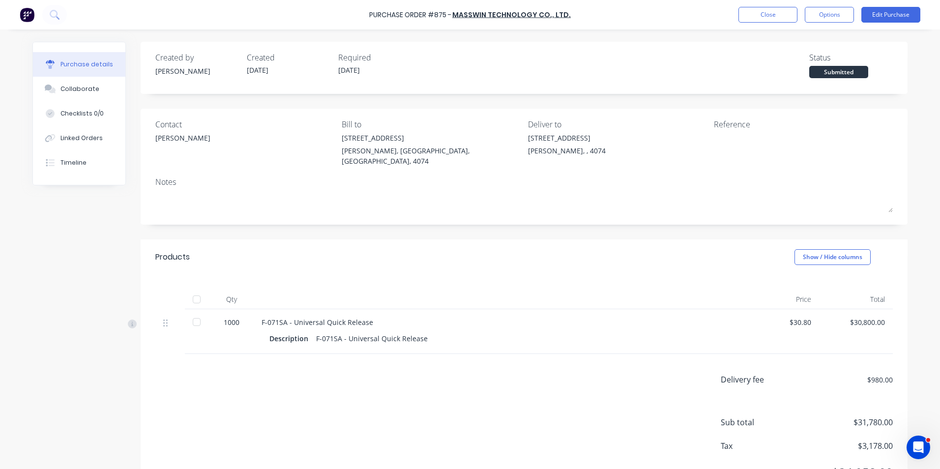
click at [763, 16] on button "Close" at bounding box center [767, 15] width 59 height 16
